Goal: Task Accomplishment & Management: Manage account settings

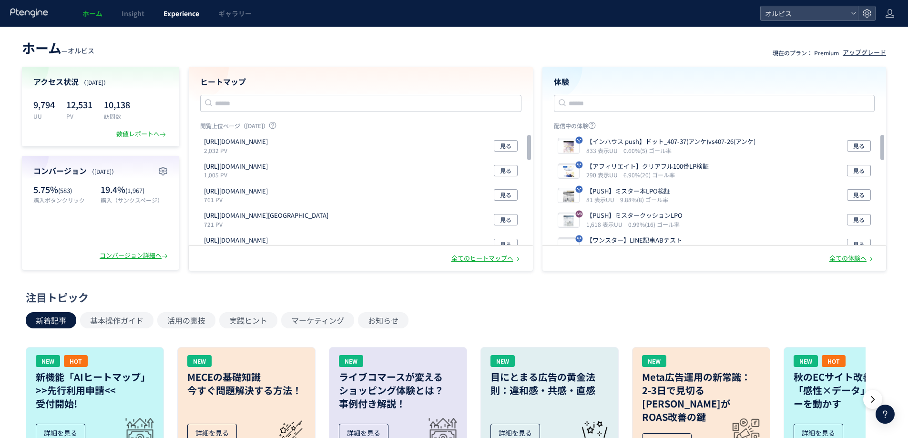
click at [181, 18] on span "Experience" at bounding box center [181, 14] width 36 height 10
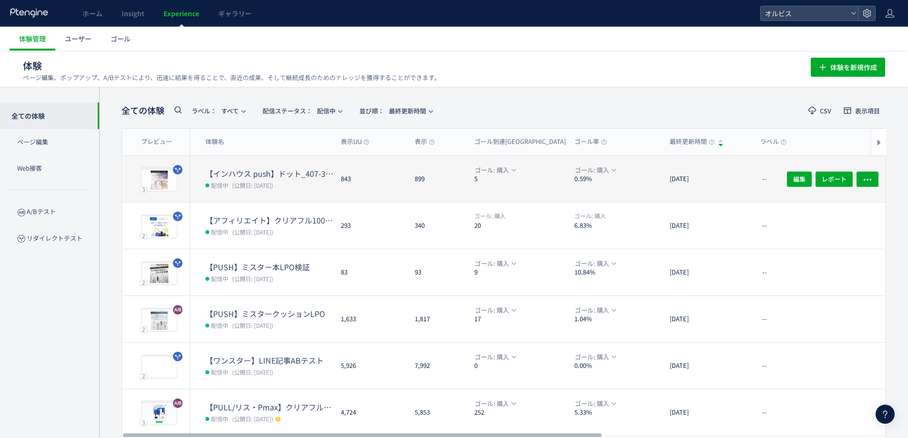
click at [280, 175] on dt "【インハウス push】ドット_407-37(アンケ)vs407-26(アンケ)" at bounding box center [269, 173] width 128 height 11
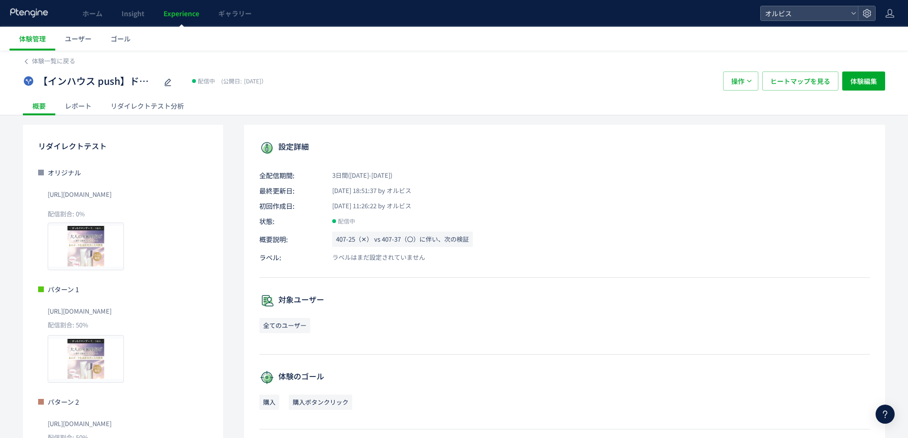
click at [146, 101] on div "リダイレクトテスト分析" at bounding box center [147, 105] width 92 height 19
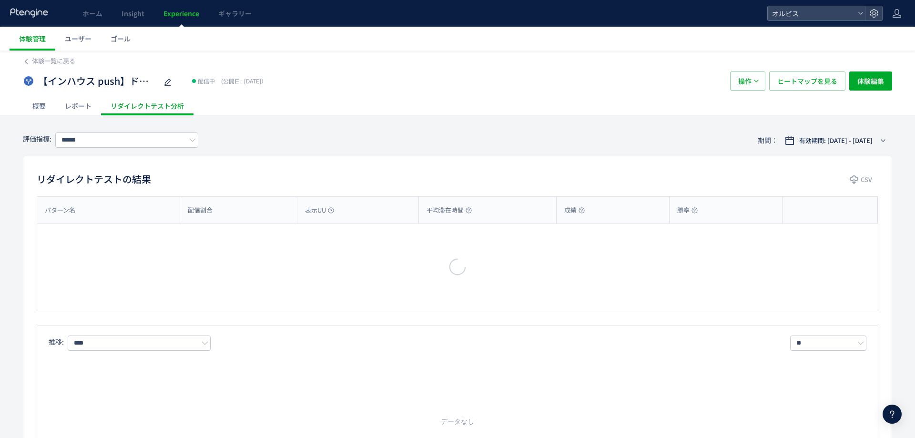
type input "**"
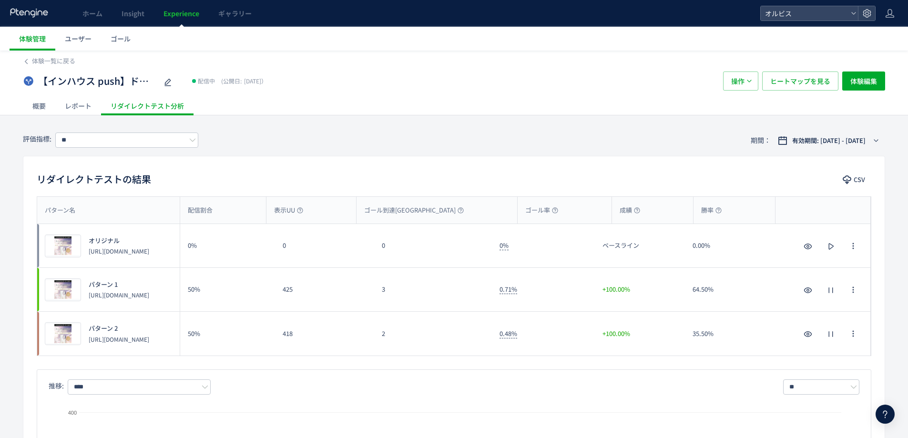
click at [184, 12] on span "Experience" at bounding box center [181, 14] width 36 height 10
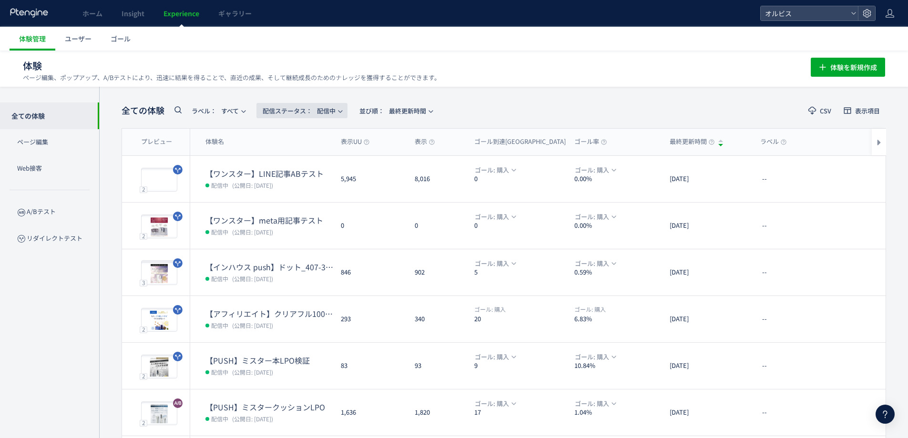
click at [331, 108] on span "配信ステータス​： 配信中" at bounding box center [299, 111] width 73 height 16
click at [299, 140] on li "すべて" at bounding box center [304, 137] width 39 height 17
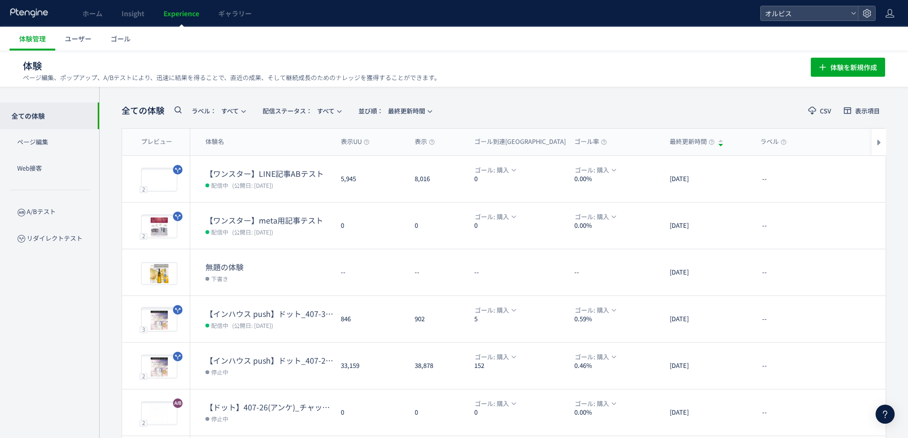
click at [177, 112] on icon at bounding box center [177, 109] width 11 height 11
click at [220, 109] on input "text" at bounding box center [229, 112] width 114 height 15
type input "***"
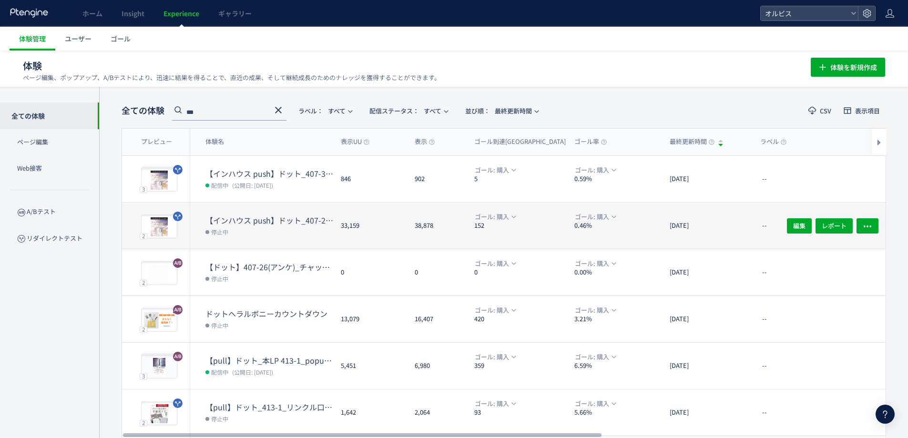
click at [241, 220] on dt "【インハウス push】ドット_407-25(アンケ)vs407-37(アンケ)" at bounding box center [269, 220] width 128 height 11
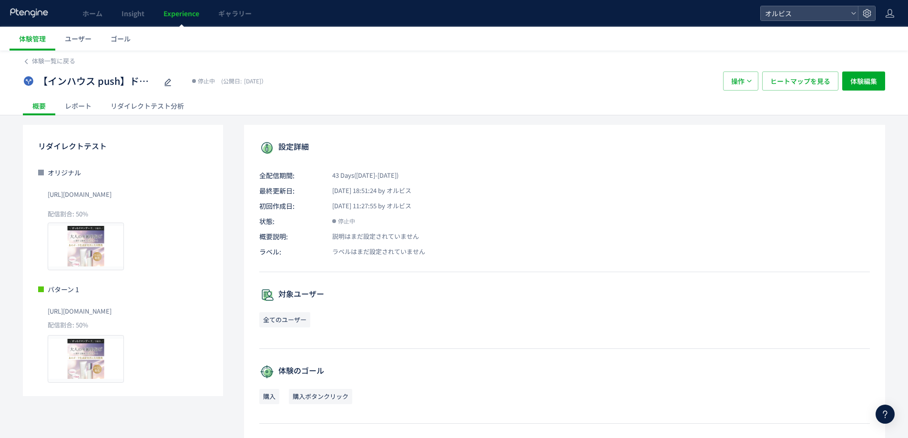
click at [176, 13] on span "Experience" at bounding box center [181, 14] width 36 height 10
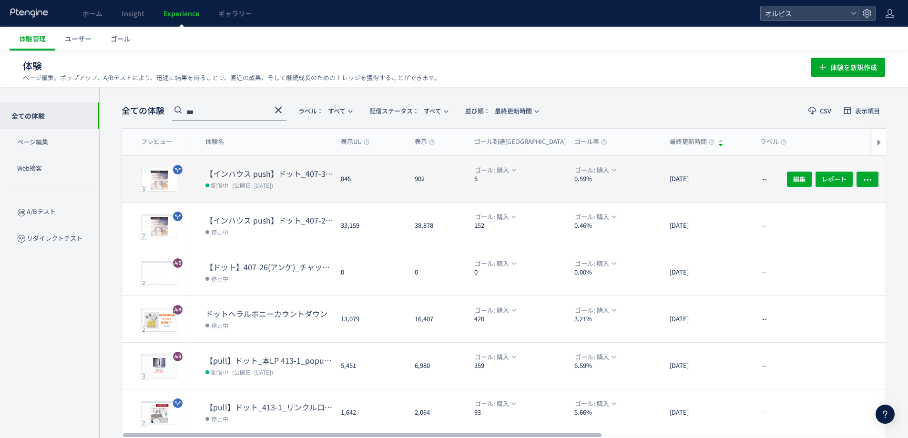
click at [294, 173] on dt "【インハウス push】ドット_407-37(アンケ)vs407-26(アンケ)" at bounding box center [269, 173] width 128 height 11
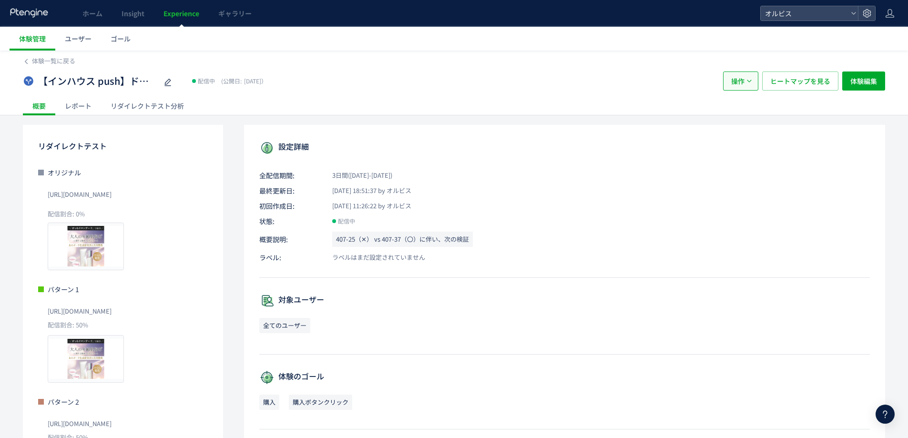
click at [752, 80] on button "操作" at bounding box center [740, 80] width 35 height 19
click at [742, 110] on li "停止" at bounding box center [740, 110] width 32 height 17
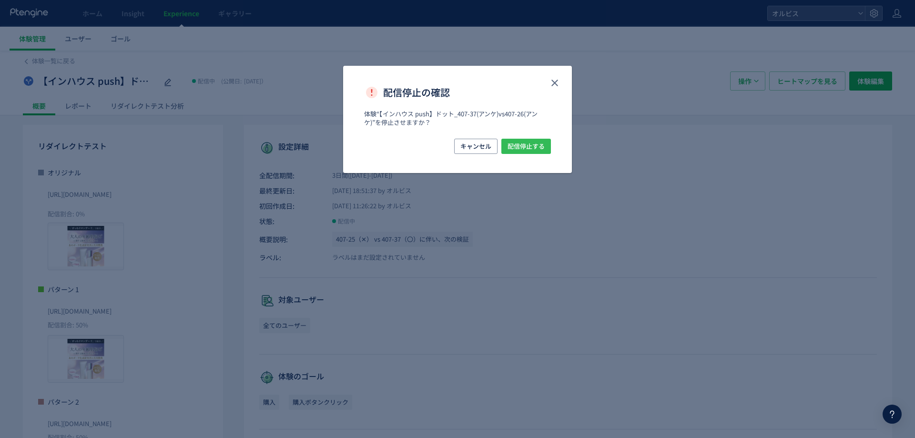
click at [532, 146] on span "配信停止する" at bounding box center [526, 146] width 37 height 15
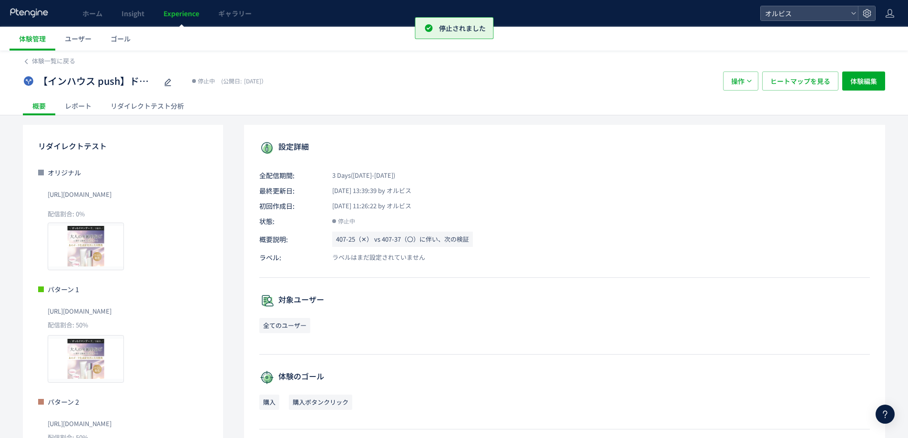
click at [178, 12] on span "Experience" at bounding box center [181, 14] width 36 height 10
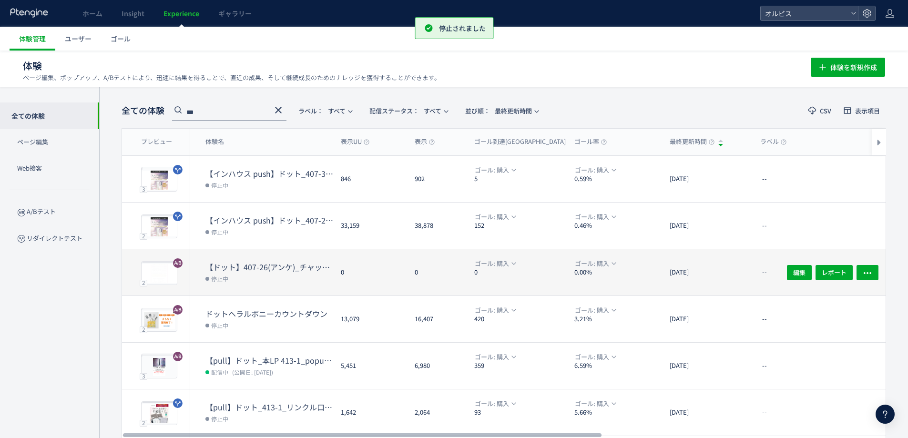
click at [287, 277] on dd "停止中" at bounding box center [269, 278] width 128 height 12
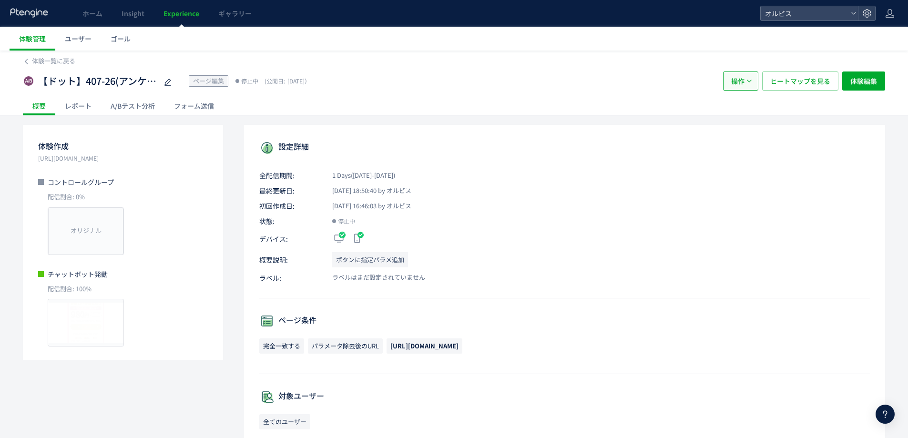
click at [755, 82] on button "操作" at bounding box center [740, 80] width 35 height 19
click at [741, 109] on li "配信" at bounding box center [740, 110] width 32 height 17
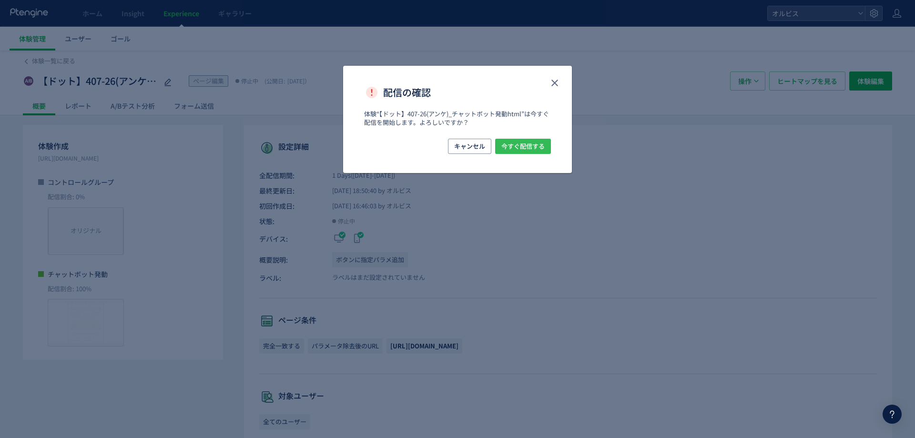
click at [546, 150] on button "今すぐ配信する" at bounding box center [523, 146] width 56 height 15
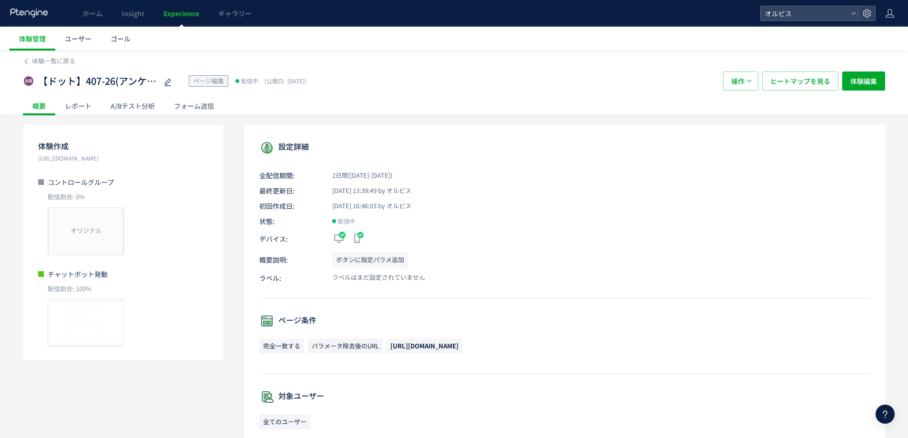
click at [661, 83] on div "【ドット】407-26(アンケ)_チャットボット発動html ページ編集 配信中 (公開日: [DATE]）" at bounding box center [368, 80] width 691 height 19
